Goal: Information Seeking & Learning: Learn about a topic

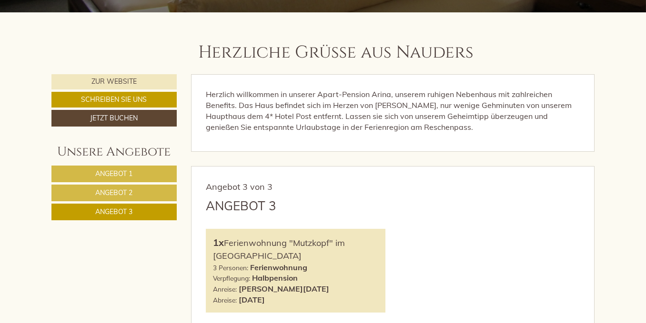
scroll to position [317, 0]
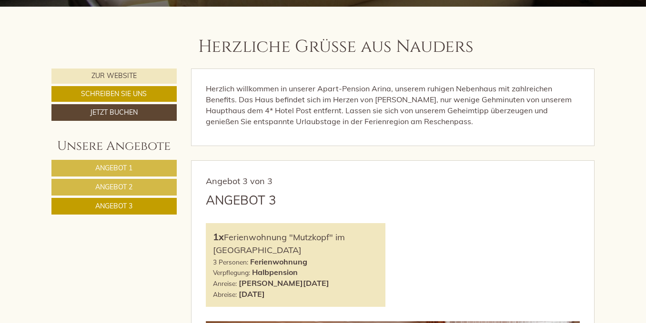
click at [112, 169] on span "Angebot 1" at bounding box center [113, 168] width 37 height 9
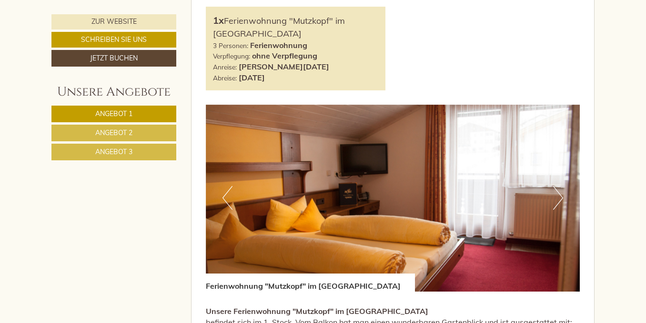
scroll to position [528, 0]
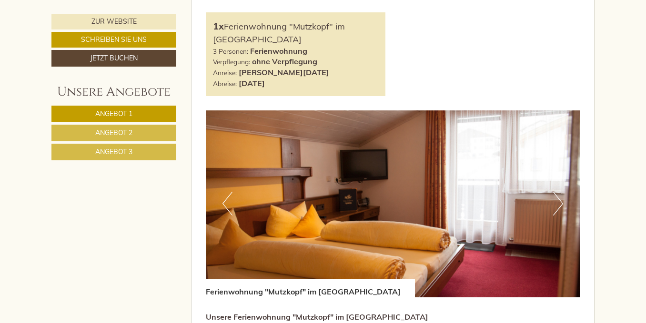
click at [559, 205] on button "Next" at bounding box center [558, 204] width 10 height 24
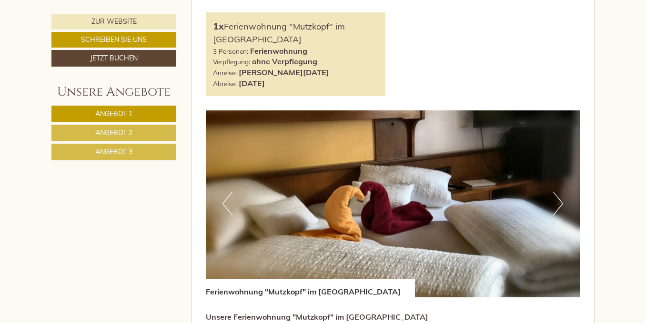
click at [559, 205] on button "Next" at bounding box center [558, 204] width 10 height 24
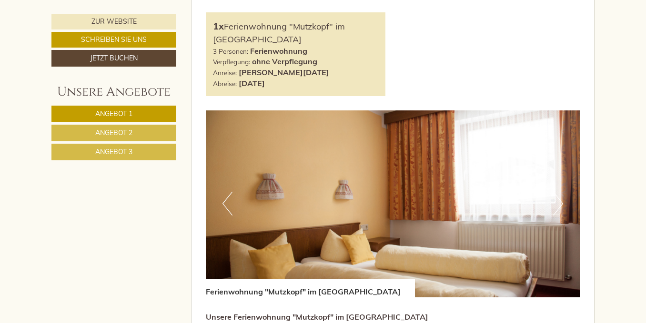
click at [559, 205] on button "Next" at bounding box center [558, 204] width 10 height 24
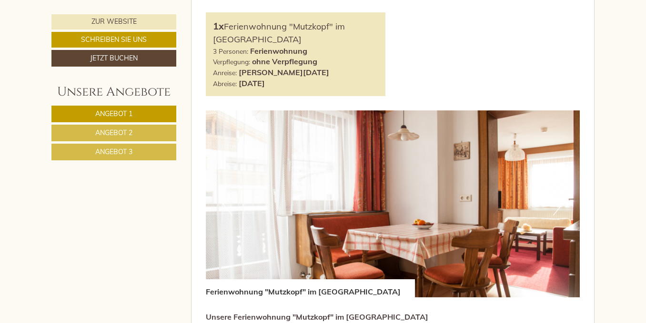
click at [557, 212] on button "Next" at bounding box center [558, 204] width 10 height 24
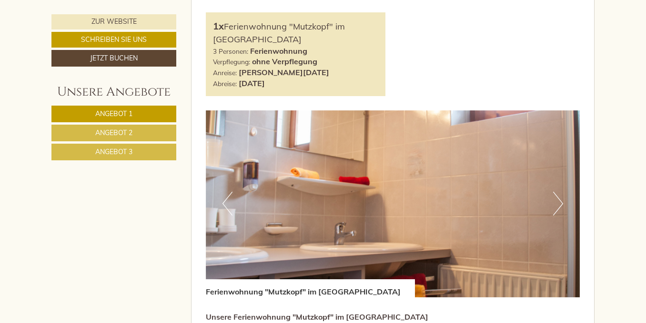
click at [560, 206] on button "Next" at bounding box center [558, 204] width 10 height 24
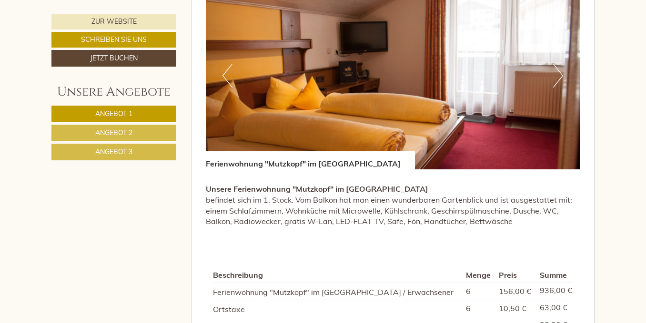
scroll to position [576, 0]
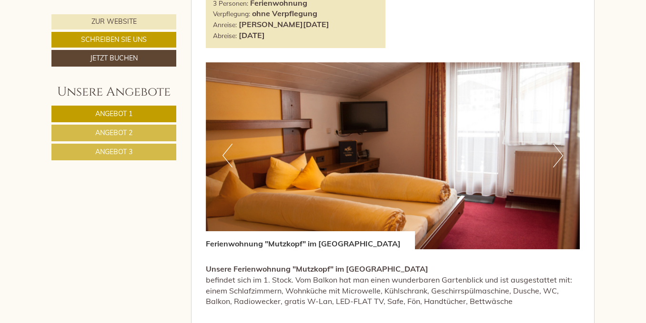
click at [101, 135] on span "Angebot 2" at bounding box center [113, 133] width 37 height 9
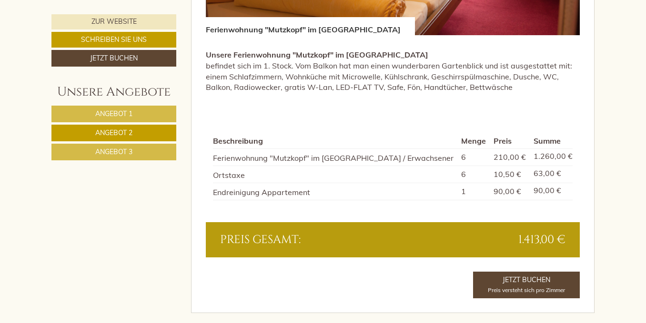
scroll to position [827, 0]
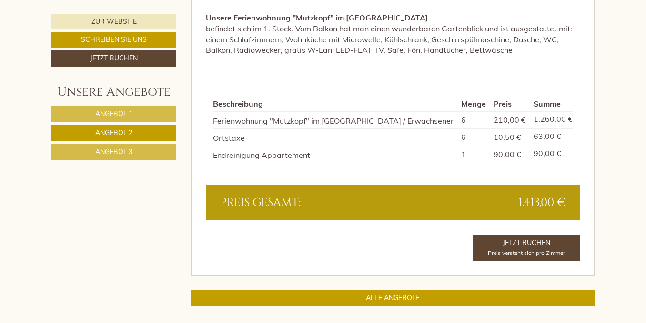
click at [90, 159] on link "Angebot 3" at bounding box center [113, 152] width 125 height 17
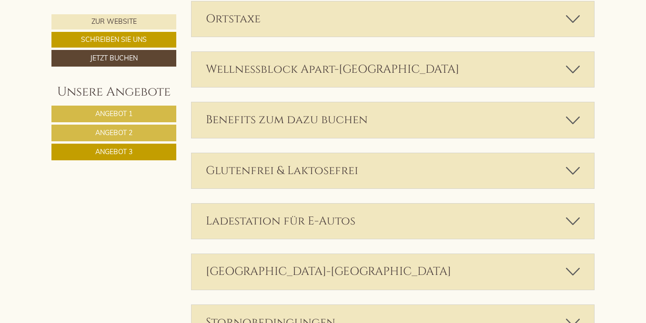
scroll to position [1164, 0]
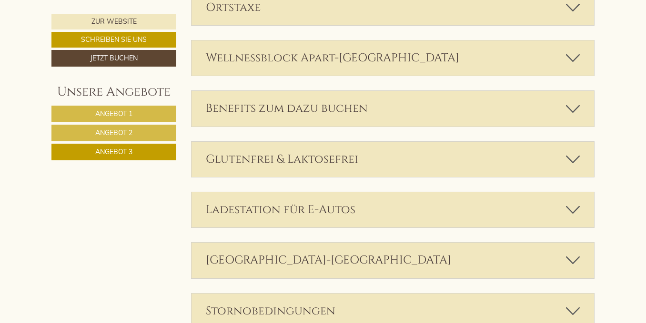
click at [571, 59] on icon at bounding box center [573, 58] width 14 height 16
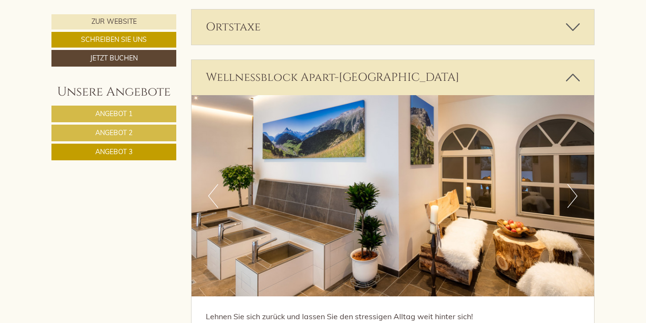
scroll to position [1151, 0]
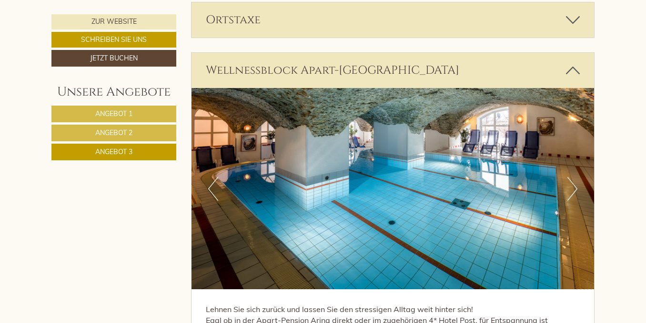
click at [575, 190] on button "Next" at bounding box center [572, 189] width 10 height 24
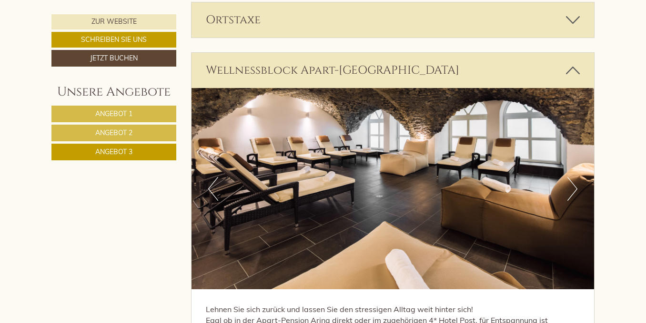
click at [575, 190] on button "Next" at bounding box center [572, 189] width 10 height 24
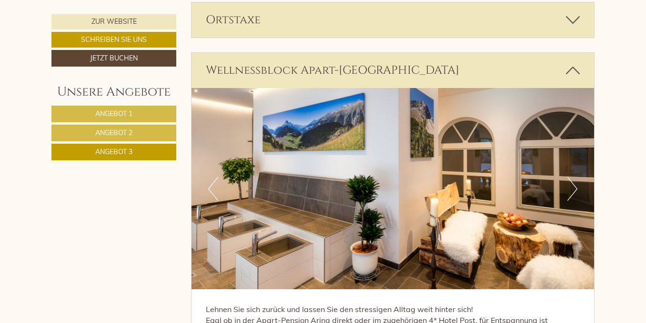
click at [575, 190] on button "Next" at bounding box center [572, 189] width 10 height 24
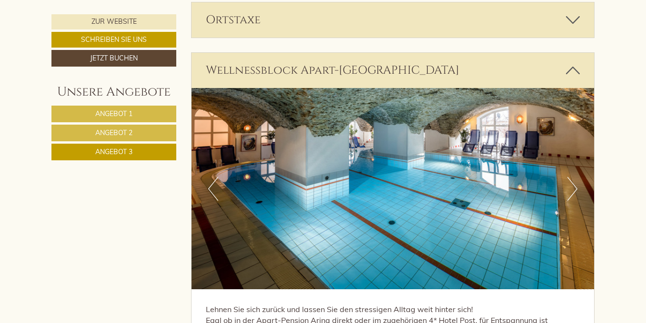
click at [574, 67] on icon at bounding box center [573, 70] width 14 height 16
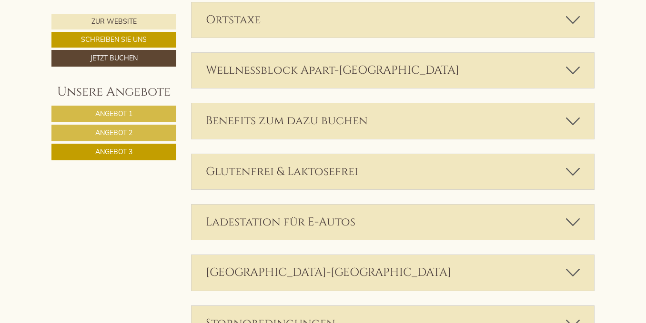
click at [571, 121] on icon at bounding box center [573, 121] width 14 height 16
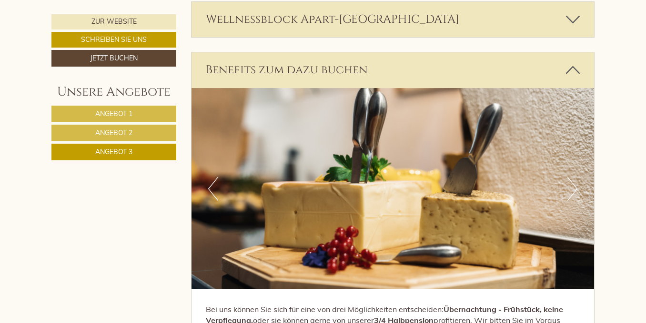
scroll to position [1221, 0]
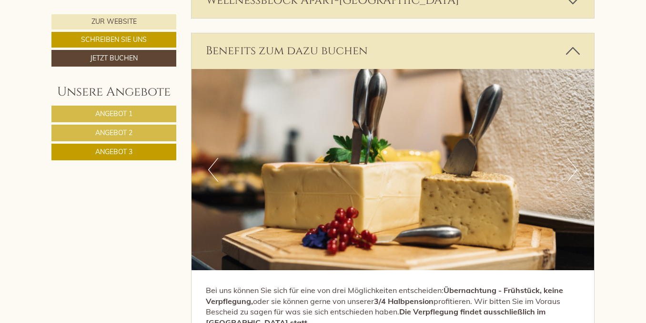
click at [570, 49] on icon at bounding box center [573, 51] width 14 height 16
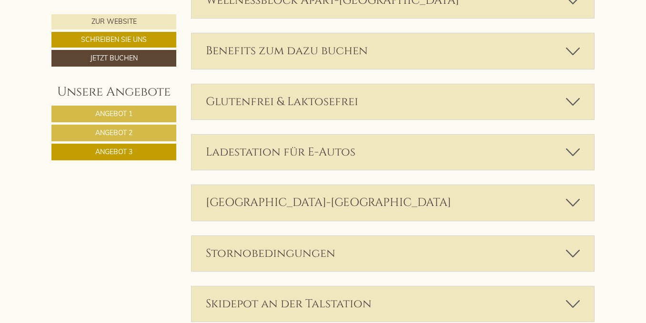
click at [386, 100] on div "Glutenfrei & Laktosefrei" at bounding box center [392, 101] width 403 height 35
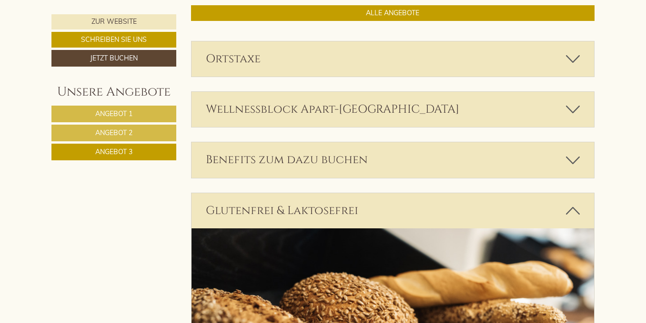
scroll to position [1119, 0]
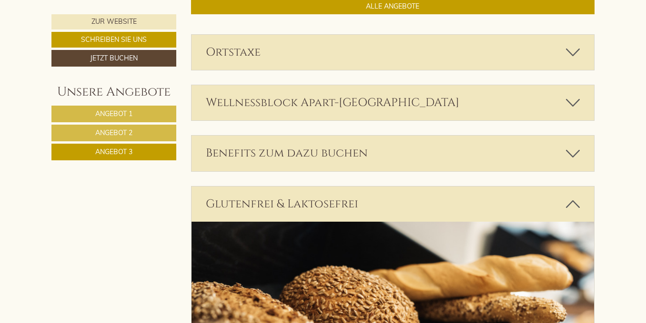
click at [566, 205] on icon at bounding box center [573, 204] width 14 height 16
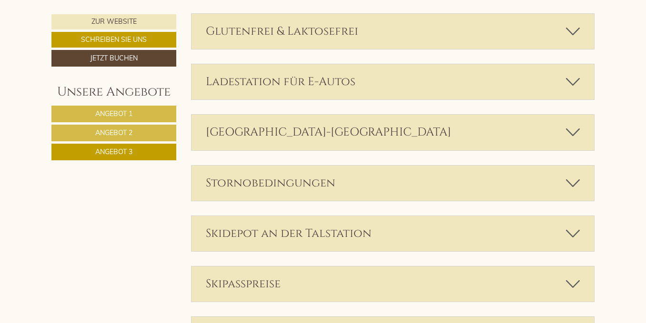
scroll to position [1300, 0]
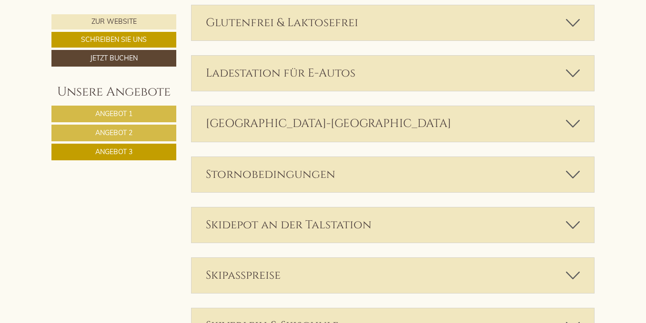
click at [574, 122] on icon at bounding box center [573, 124] width 14 height 16
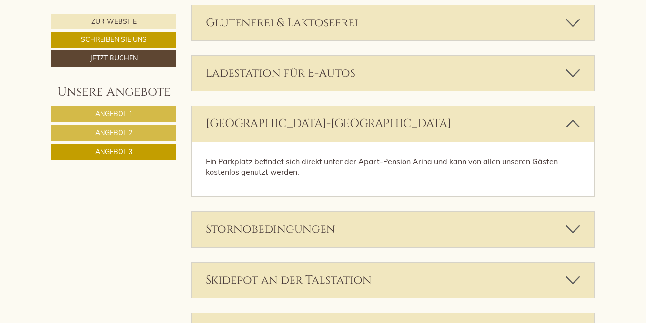
click at [570, 123] on icon at bounding box center [573, 124] width 14 height 16
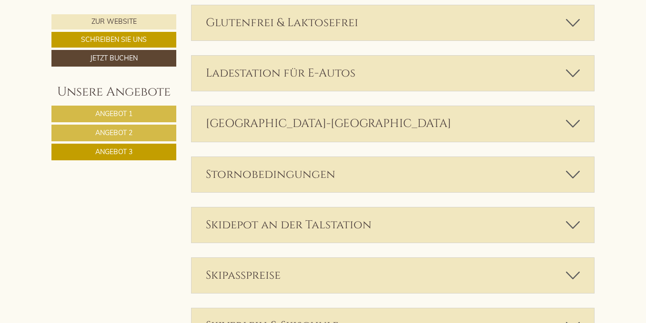
click at [571, 173] on icon at bounding box center [573, 175] width 14 height 16
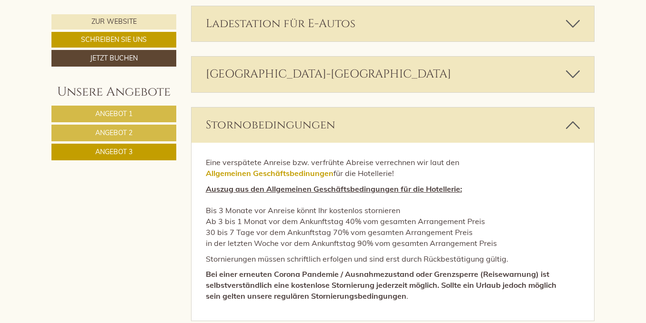
scroll to position [1343, 0]
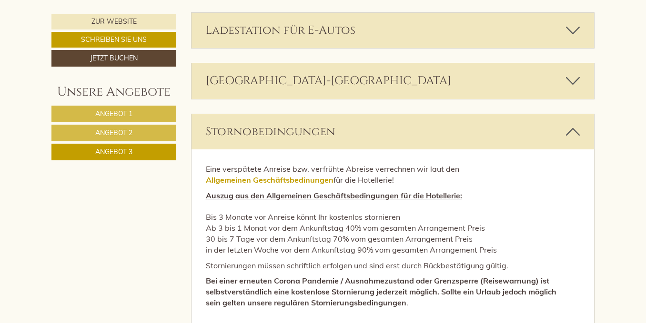
click at [570, 126] on icon at bounding box center [573, 132] width 14 height 16
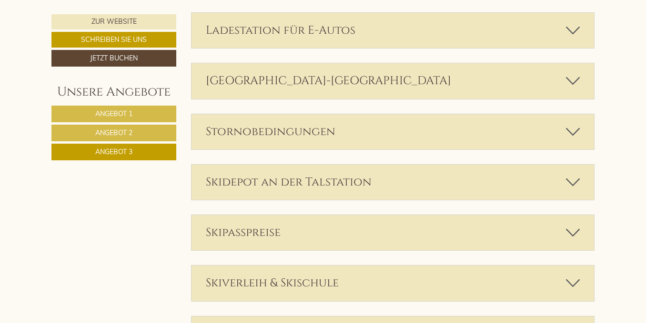
click at [573, 180] on icon at bounding box center [573, 182] width 14 height 16
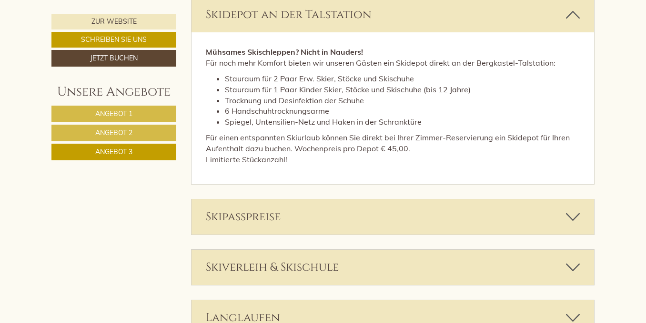
scroll to position [1508, 0]
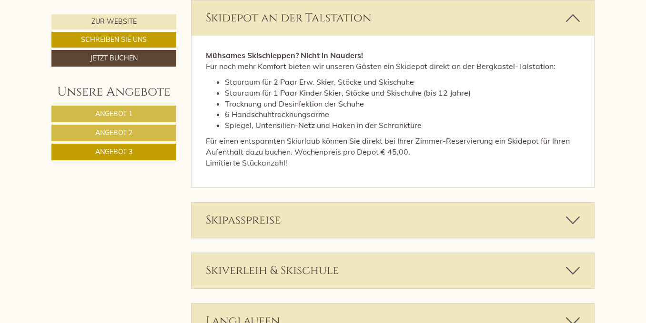
click at [570, 17] on icon at bounding box center [573, 18] width 14 height 16
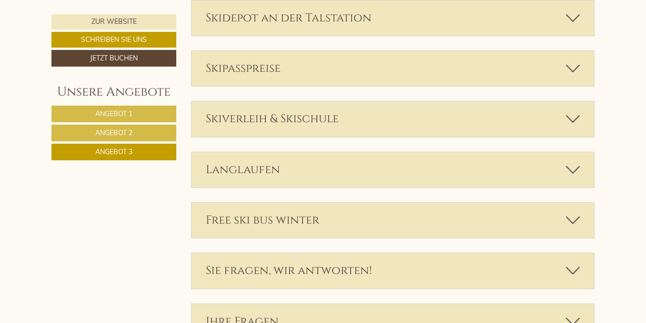
click at [570, 17] on icon at bounding box center [573, 18] width 14 height 16
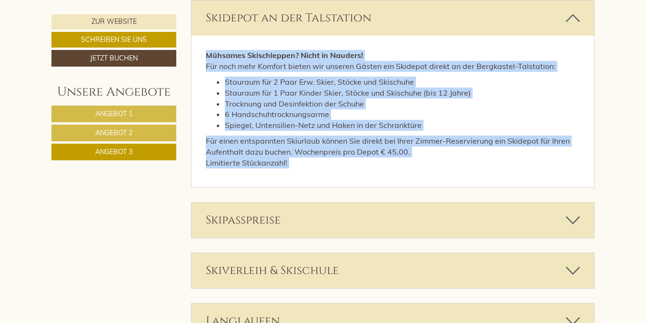
click at [567, 165] on p "Für einen entspannten Skiurlaub können Sie direkt bei Ihrer Zimmer-Reservierung…" at bounding box center [393, 152] width 374 height 33
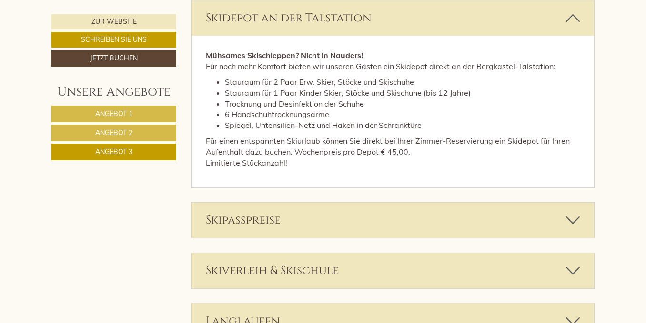
click at [574, 19] on icon at bounding box center [573, 18] width 14 height 16
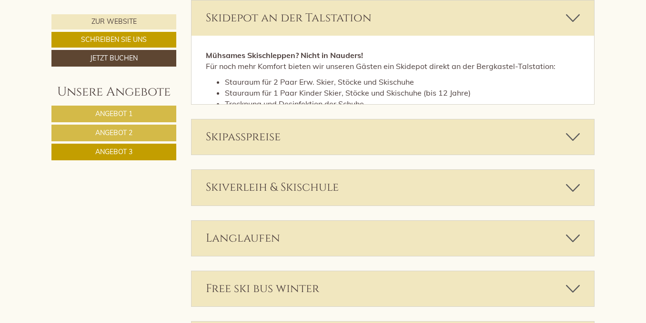
click at [574, 19] on icon at bounding box center [573, 18] width 14 height 16
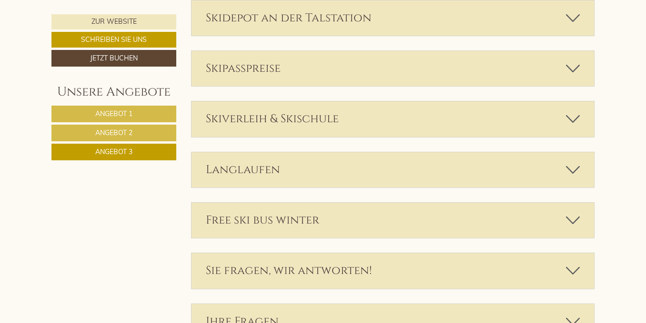
click at [571, 70] on icon at bounding box center [573, 68] width 14 height 16
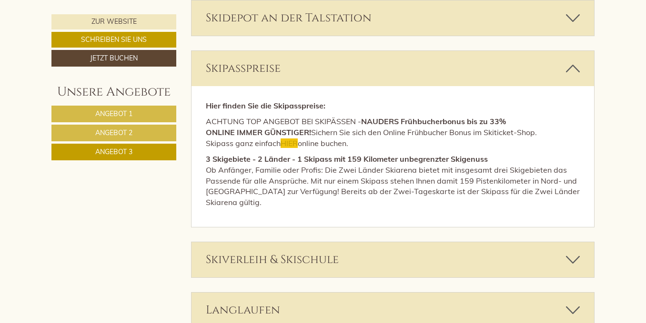
click at [573, 63] on icon at bounding box center [573, 68] width 14 height 16
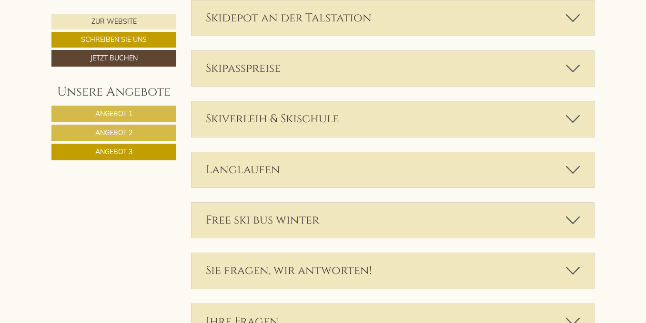
click at [573, 71] on icon at bounding box center [573, 68] width 14 height 16
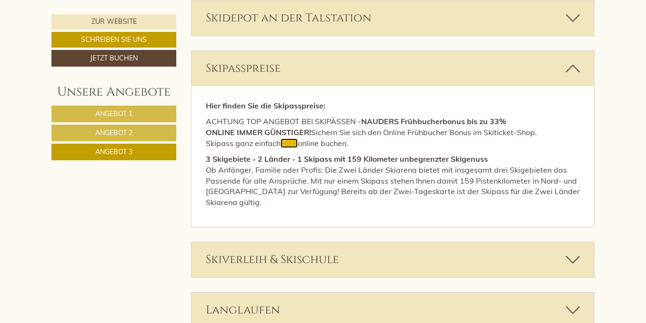
click at [288, 141] on span "HIER" at bounding box center [288, 144] width 17 height 10
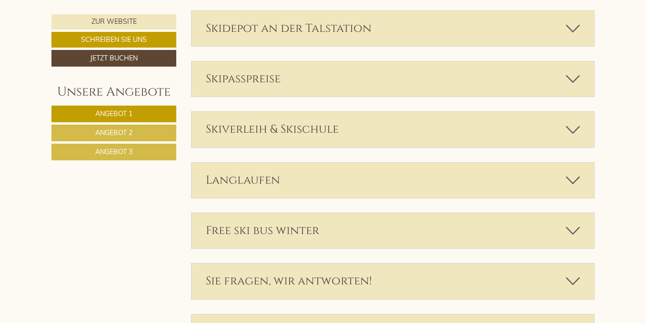
scroll to position [2751, 0]
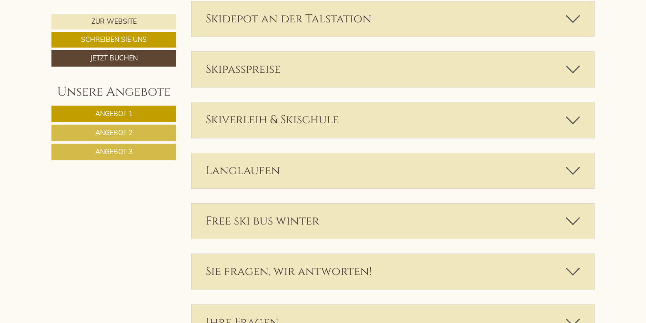
click at [579, 122] on icon at bounding box center [573, 120] width 14 height 16
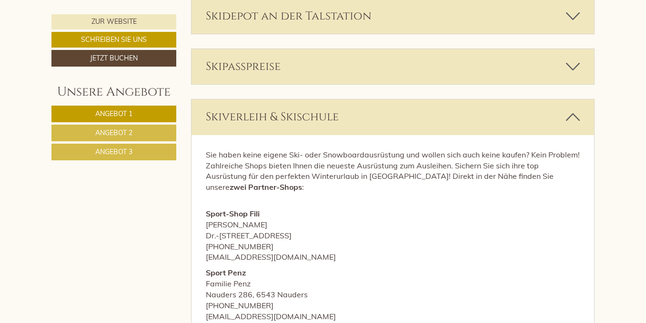
scroll to position [2739, 0]
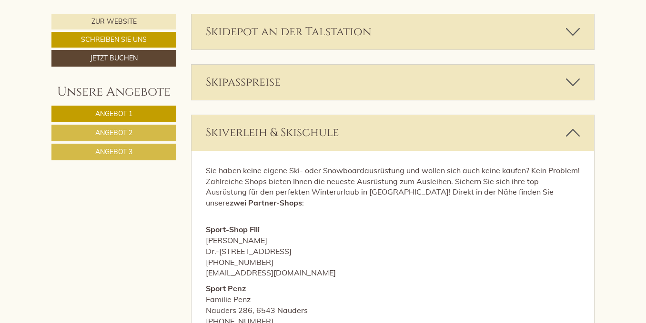
click at [575, 136] on icon at bounding box center [573, 133] width 14 height 16
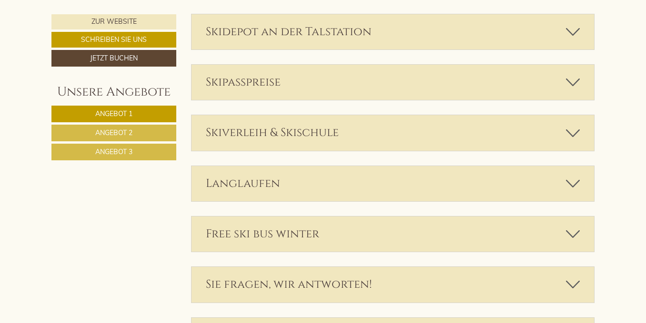
click at [574, 239] on icon at bounding box center [573, 234] width 14 height 16
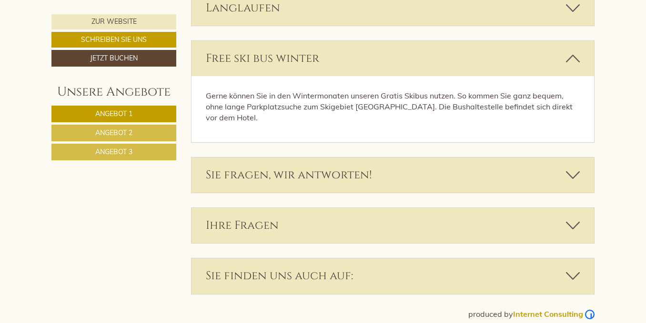
scroll to position [2895, 0]
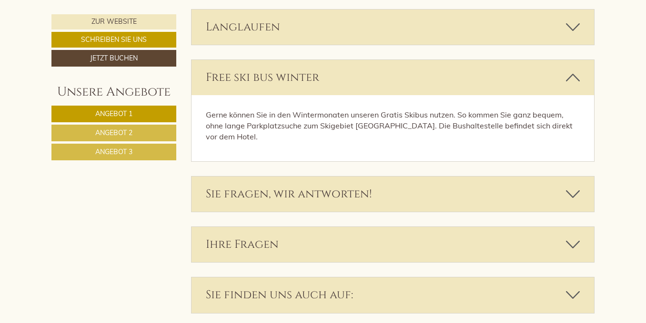
click at [576, 74] on icon at bounding box center [573, 78] width 14 height 16
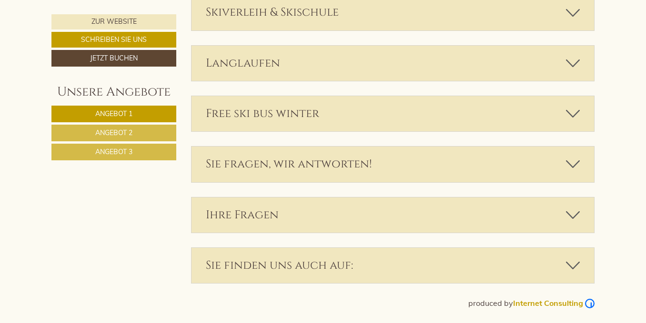
scroll to position [2859, 0]
click at [574, 164] on icon at bounding box center [573, 164] width 14 height 16
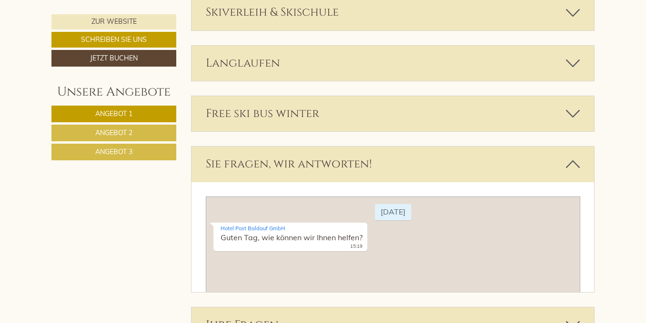
scroll to position [2895, 0]
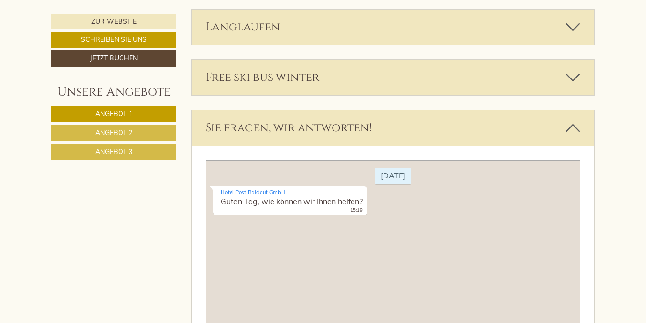
click at [573, 125] on icon at bounding box center [573, 128] width 14 height 16
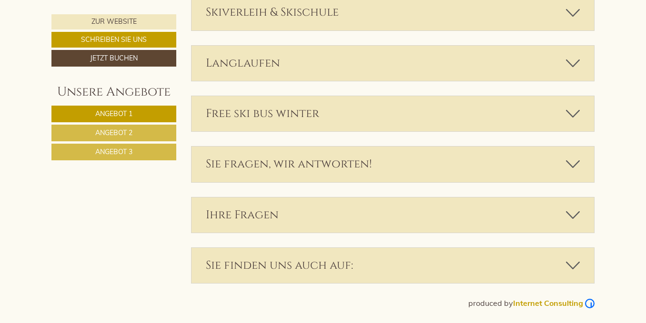
scroll to position [2859, 0]
click at [574, 215] on icon at bounding box center [573, 215] width 14 height 16
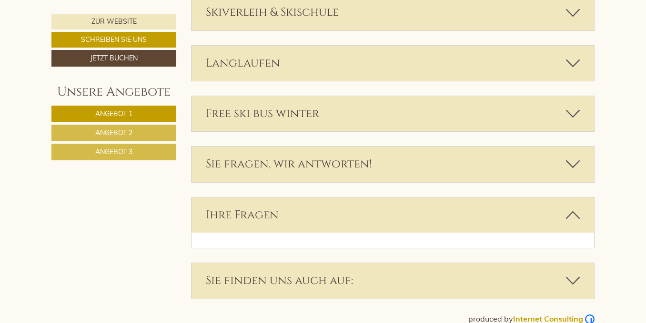
scroll to position [2895, 0]
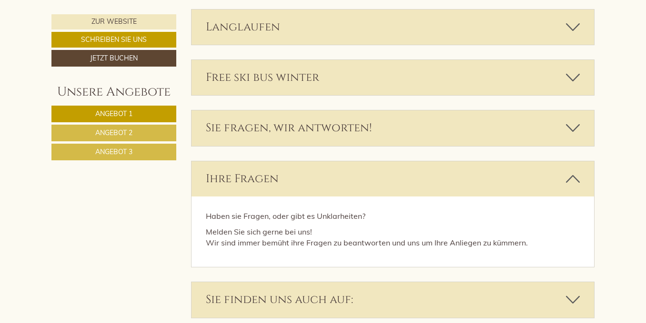
click at [572, 182] on icon at bounding box center [573, 179] width 14 height 16
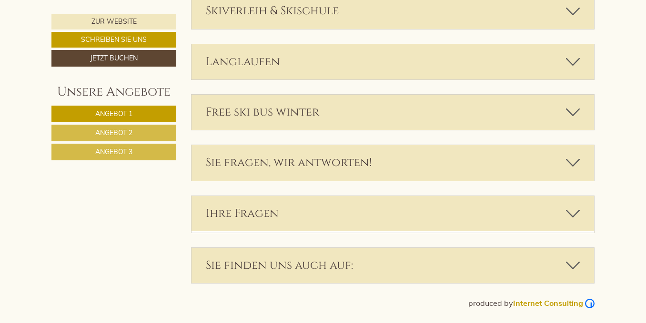
scroll to position [2859, 0]
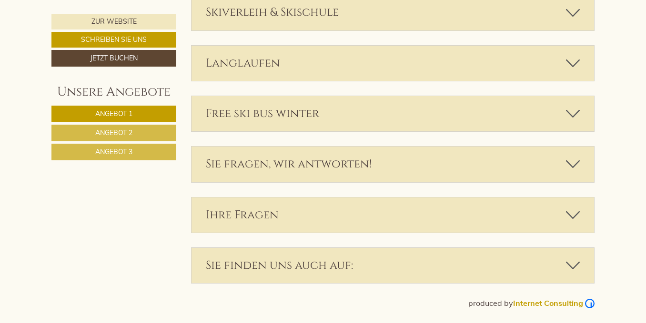
click at [572, 267] on icon at bounding box center [573, 266] width 14 height 16
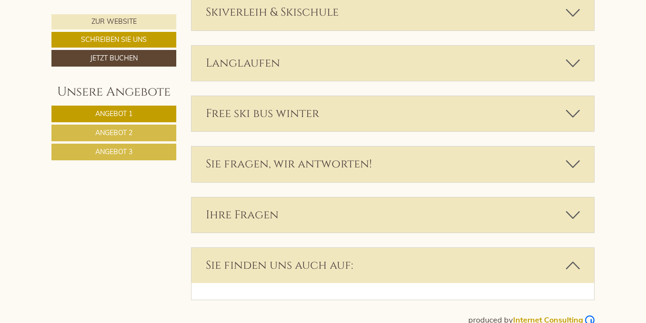
scroll to position [2895, 0]
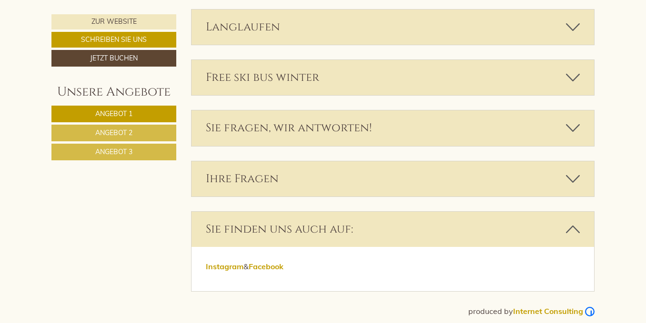
click at [570, 224] on icon at bounding box center [573, 229] width 14 height 16
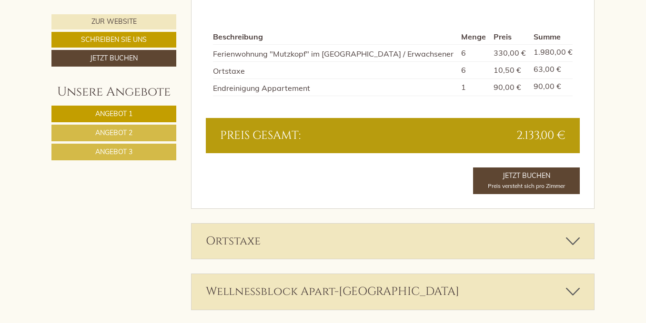
scroll to position [2062, 0]
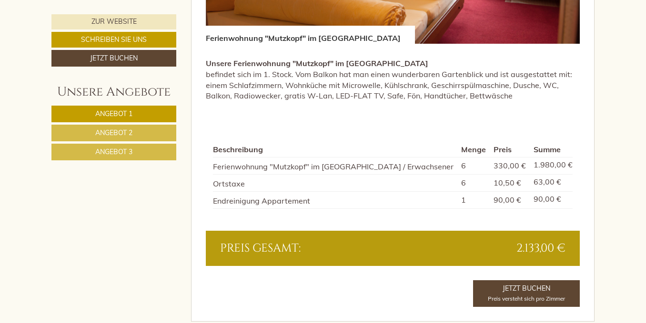
click at [100, 106] on link "Angebot 1" at bounding box center [113, 114] width 125 height 17
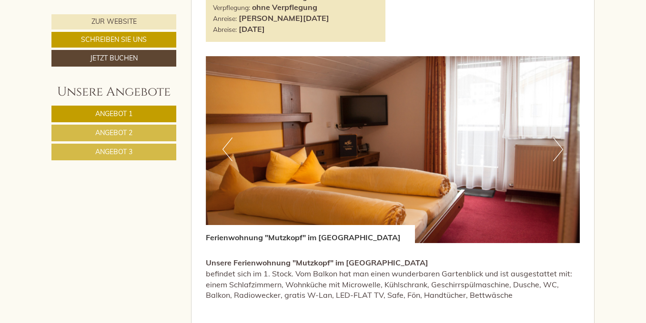
scroll to position [599, 0]
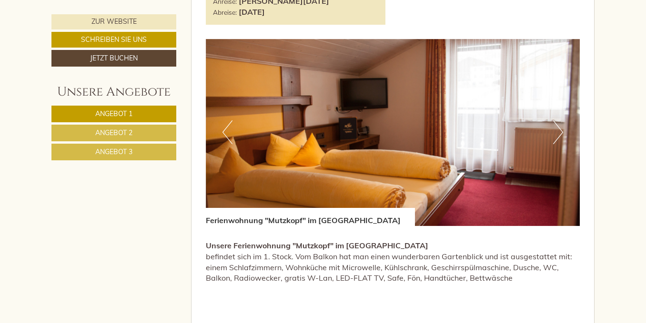
click at [125, 134] on span "Angebot 2" at bounding box center [113, 133] width 37 height 9
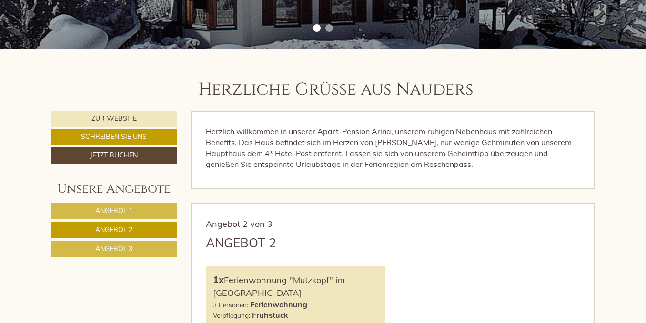
scroll to position [29, 0]
